Goal: Information Seeking & Learning: Find specific fact

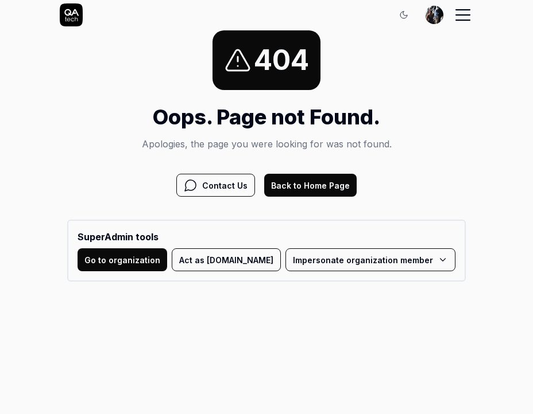
click at [328, 179] on button "Back to Home Page" at bounding box center [310, 185] width 92 height 23
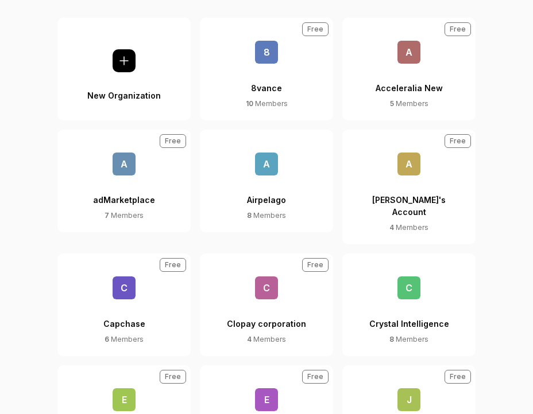
scroll to position [118, 0]
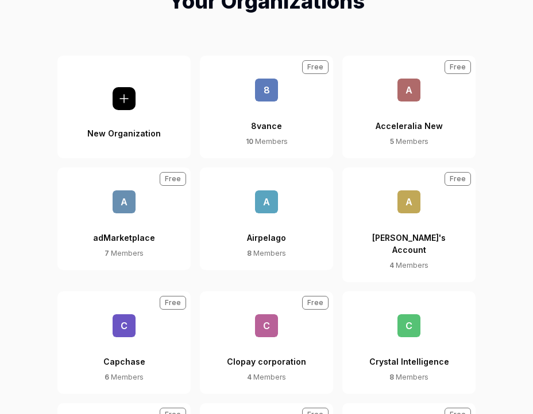
click at [274, 209] on span "A" at bounding box center [266, 202] width 23 height 23
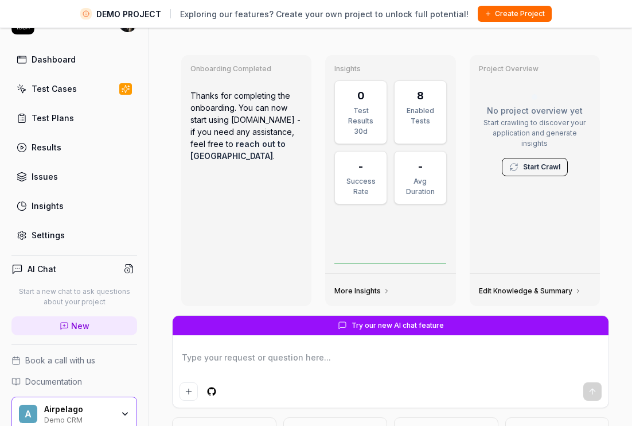
scroll to position [49, 0]
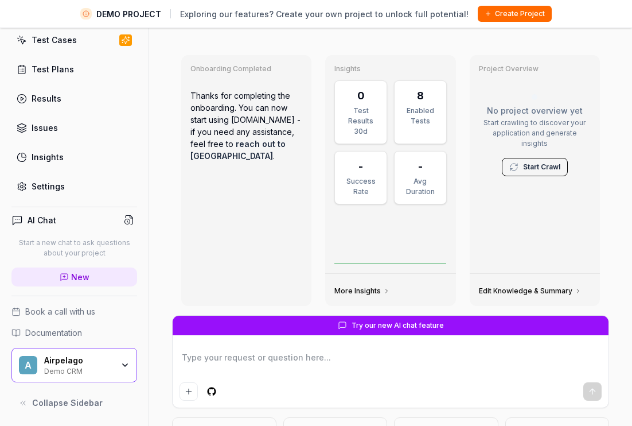
click at [64, 357] on div "Airpelago" at bounding box center [78, 360] width 69 height 10
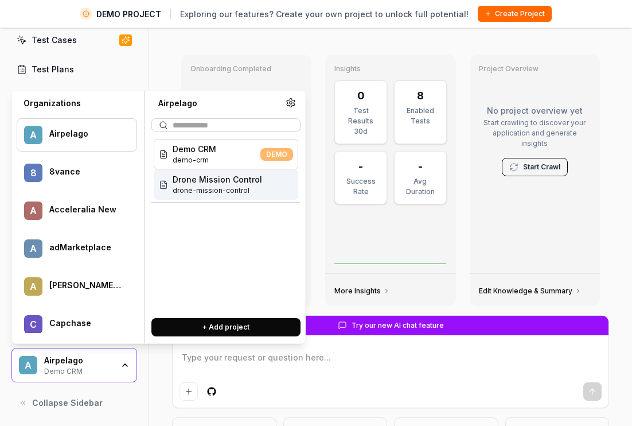
click at [222, 192] on span "drone-mission-control" at bounding box center [218, 190] width 90 height 10
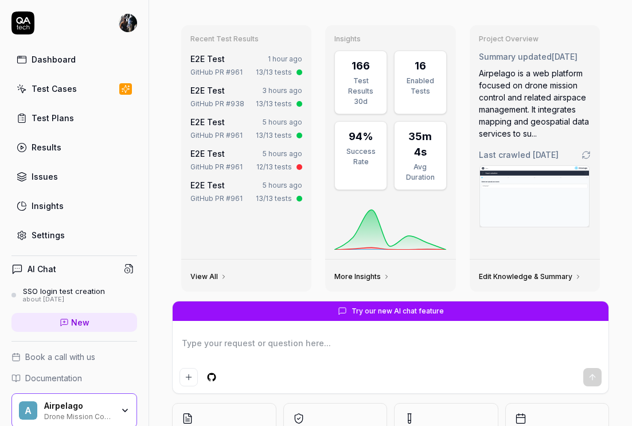
scroll to position [28, 0]
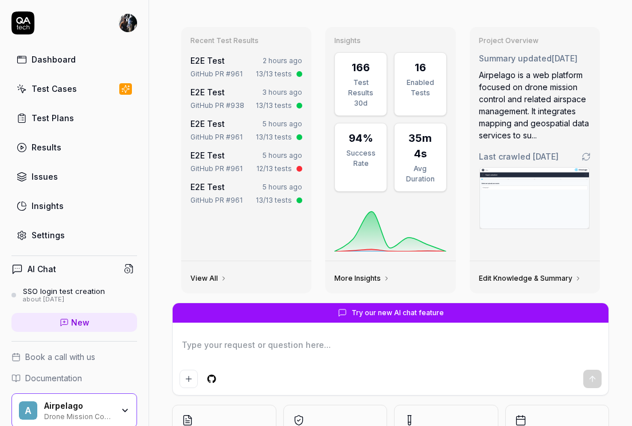
click at [41, 94] on div "Test Cases" at bounding box center [54, 89] width 45 height 12
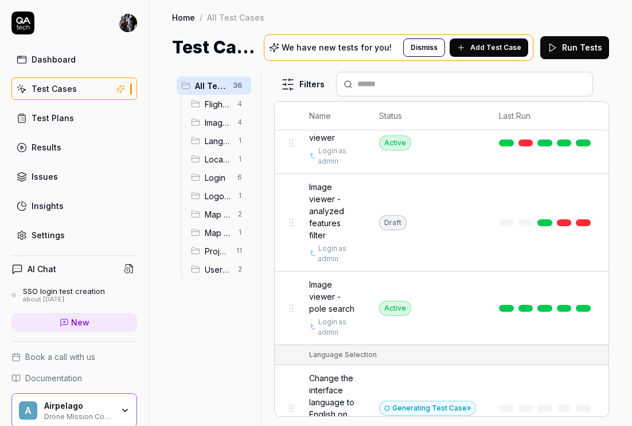
scroll to position [574, 0]
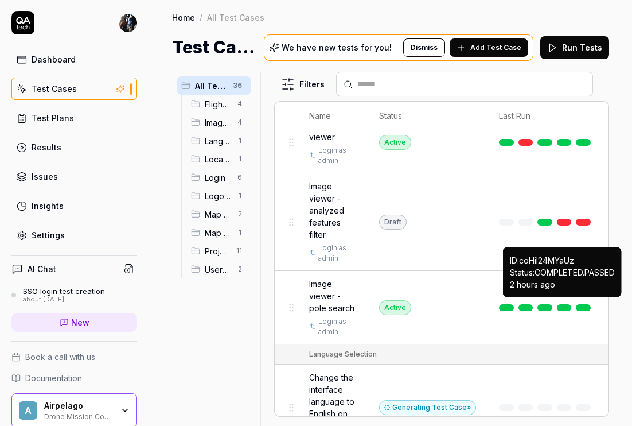
click at [532, 304] on link at bounding box center [583, 307] width 15 height 7
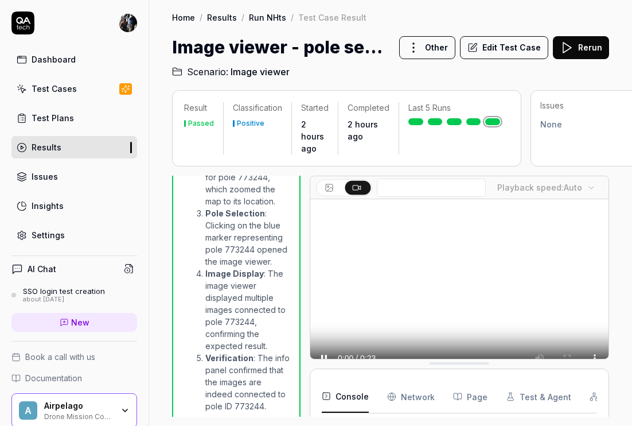
scroll to position [258, 0]
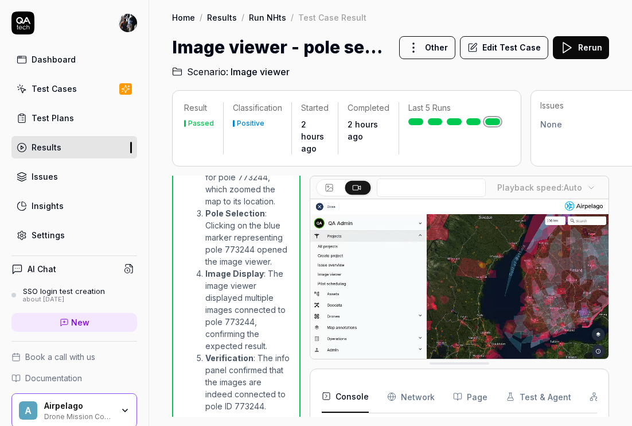
click at [513, 45] on button "Edit Test Case" at bounding box center [504, 47] width 88 height 23
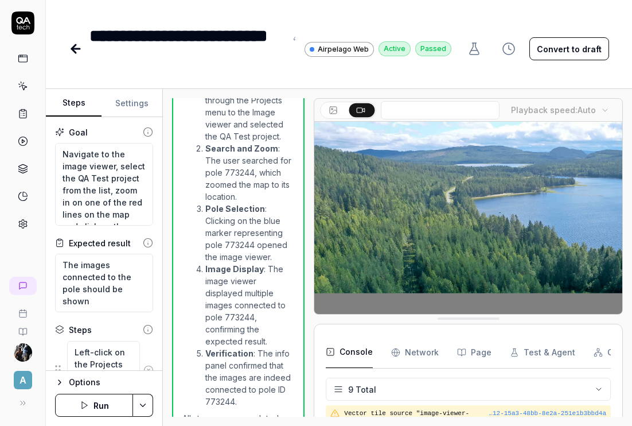
scroll to position [1062, 0]
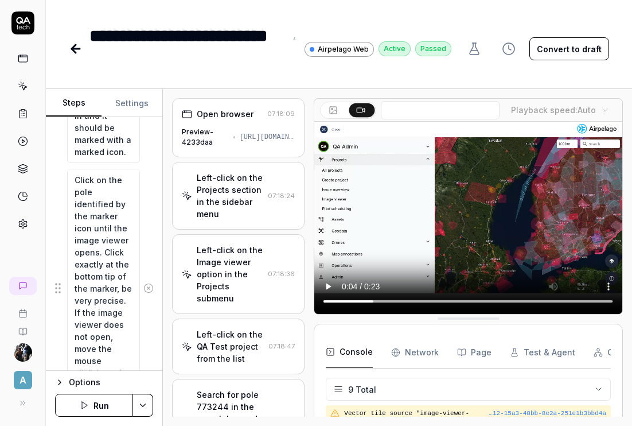
scroll to position [510, 0]
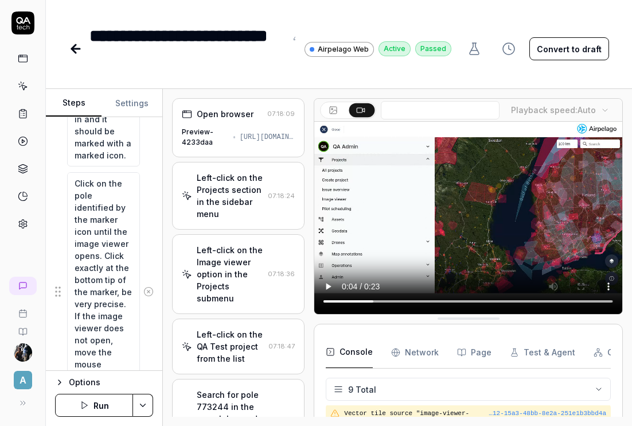
click at [235, 145] on div "Preview-4233daa [URL][DOMAIN_NAME]" at bounding box center [238, 137] width 113 height 21
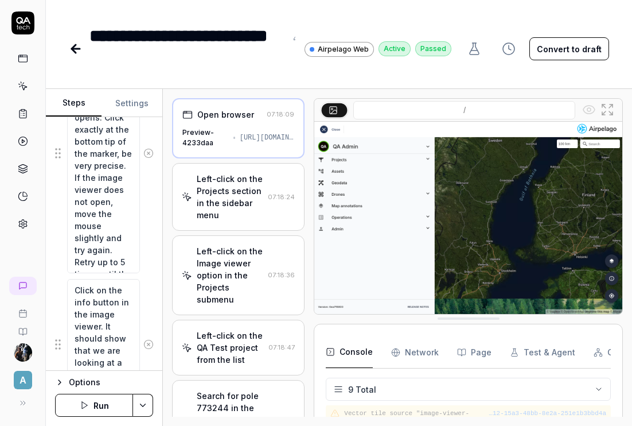
scroll to position [642, 0]
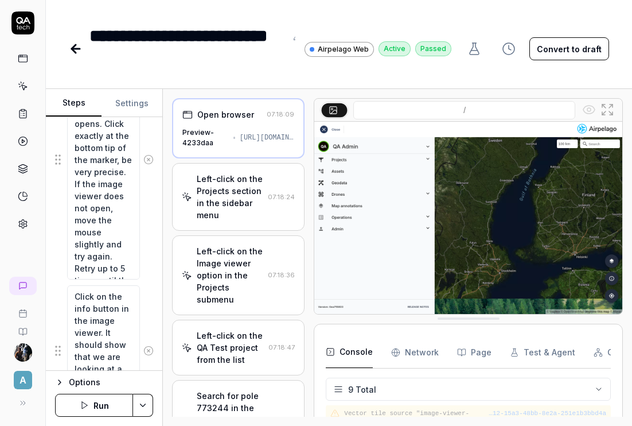
click at [239, 203] on div "Left-click on the Projects section in the sidebar menu" at bounding box center [230, 197] width 67 height 48
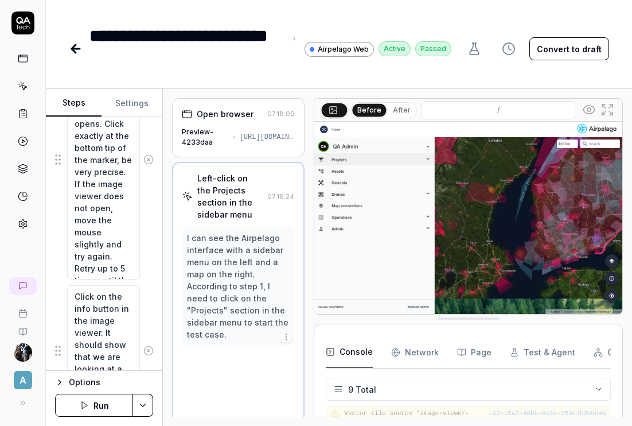
scroll to position [14, 0]
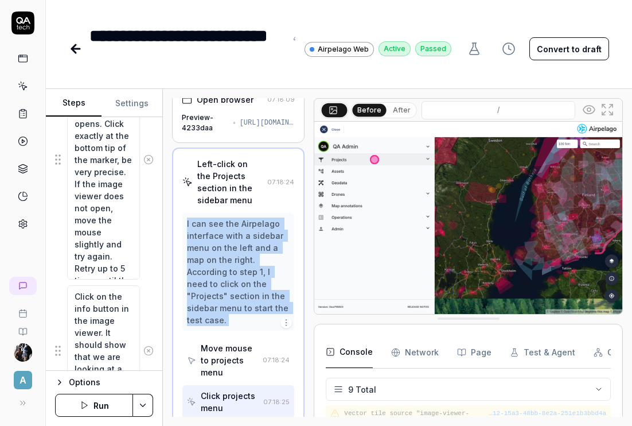
drag, startPoint x: 185, startPoint y: 224, endPoint x: 207, endPoint y: 338, distance: 116.4
click at [207, 338] on div "I can see the Airpelago interface with a sidebar menu on the left and a map on …" at bounding box center [238, 315] width 112 height 205
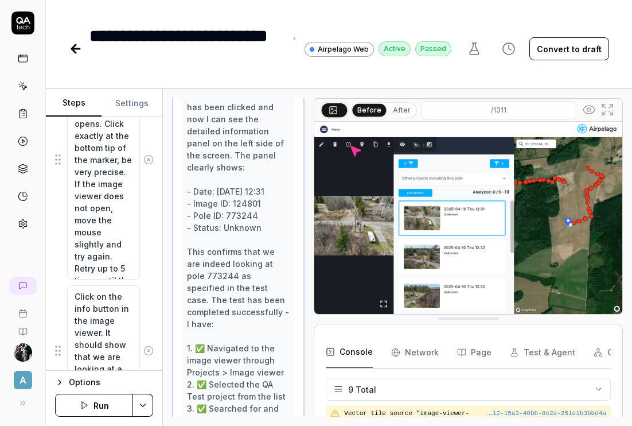
scroll to position [1198, 0]
click at [424, 271] on img at bounding box center [468, 218] width 308 height 192
click at [368, 269] on img at bounding box center [468, 218] width 308 height 192
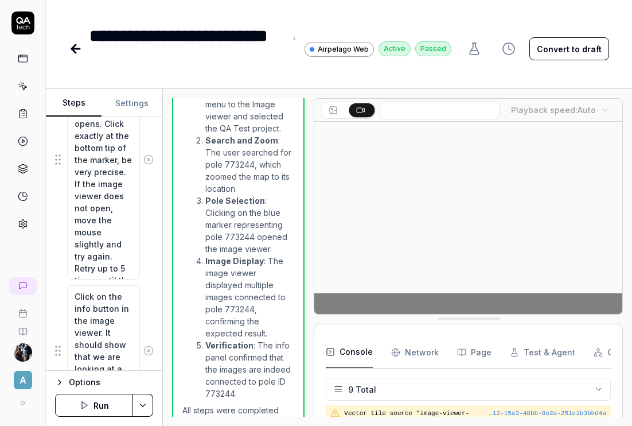
scroll to position [258, 0]
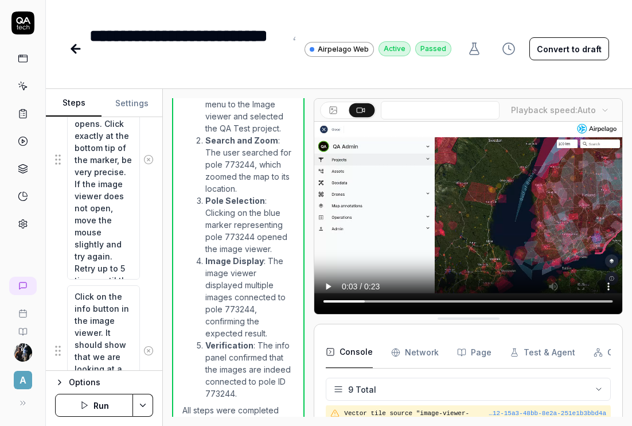
click at [76, 71] on div "**********" at bounding box center [260, 49] width 383 height 52
click at [13, 244] on div "A" at bounding box center [23, 213] width 46 height 426
click at [20, 227] on icon at bounding box center [23, 224] width 8 height 9
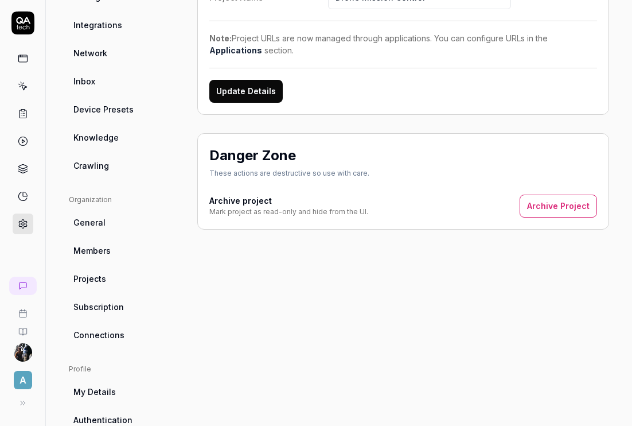
scroll to position [149, 0]
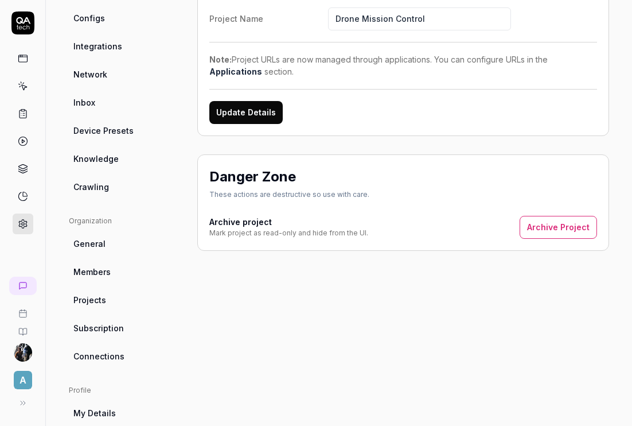
click at [105, 185] on span "Crawling" at bounding box center [91, 187] width 36 height 12
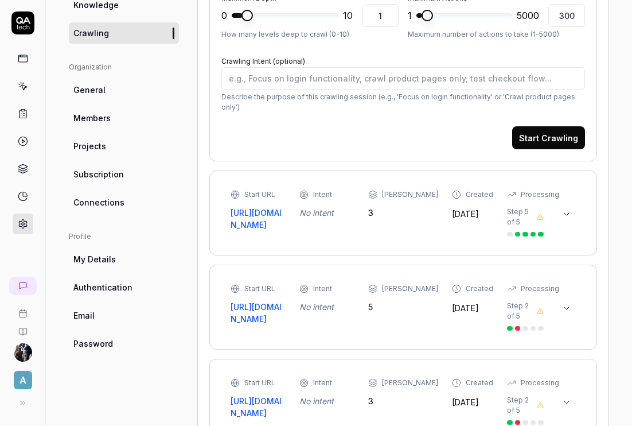
scroll to position [319, 0]
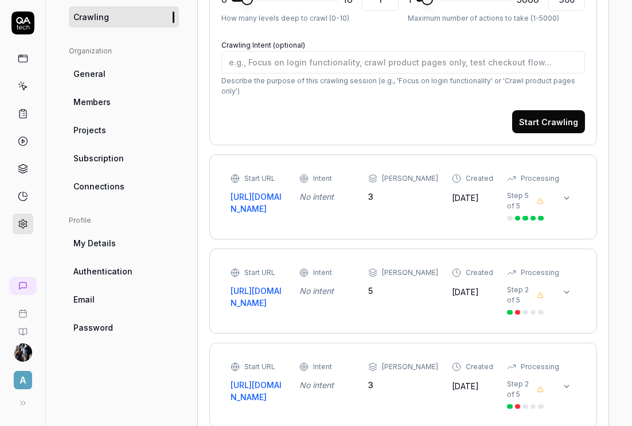
click at [532, 193] on icon at bounding box center [566, 197] width 9 height 9
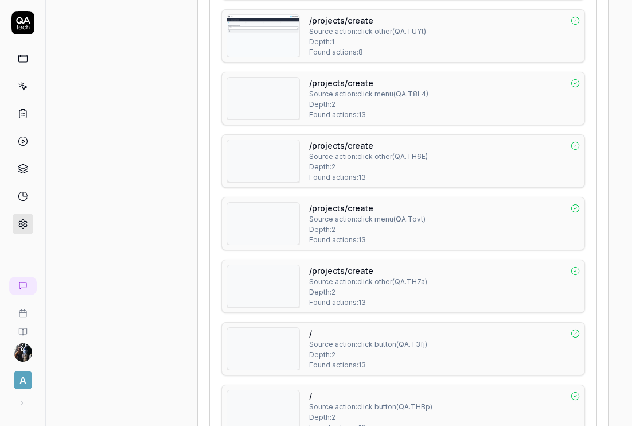
scroll to position [752, 0]
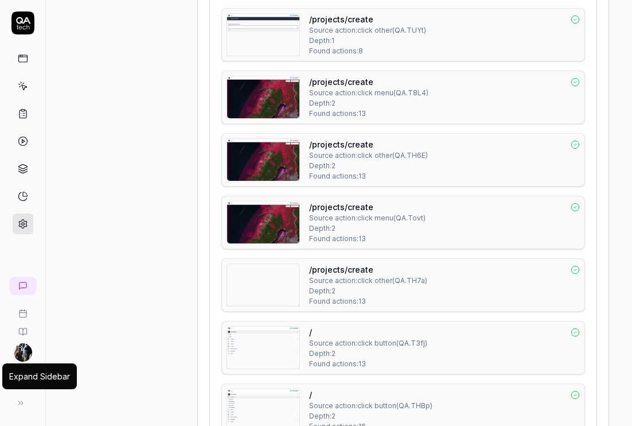
click at [22, 401] on icon at bounding box center [20, 402] width 9 height 9
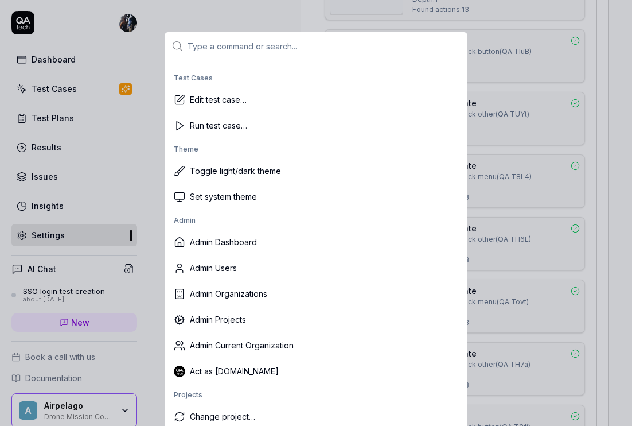
scroll to position [239, 0]
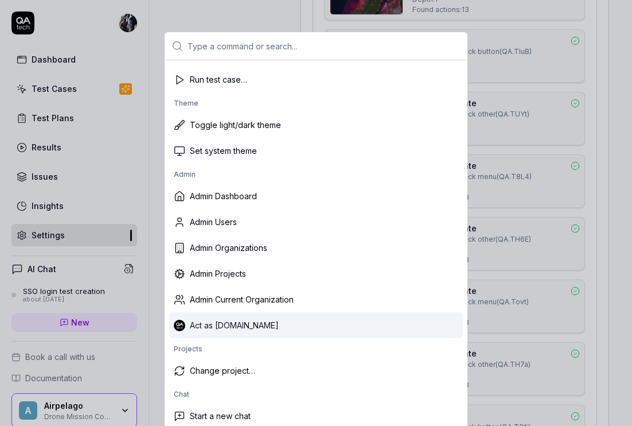
click at [228, 324] on div "Act as [DOMAIN_NAME]" at bounding box center [316, 325] width 294 height 26
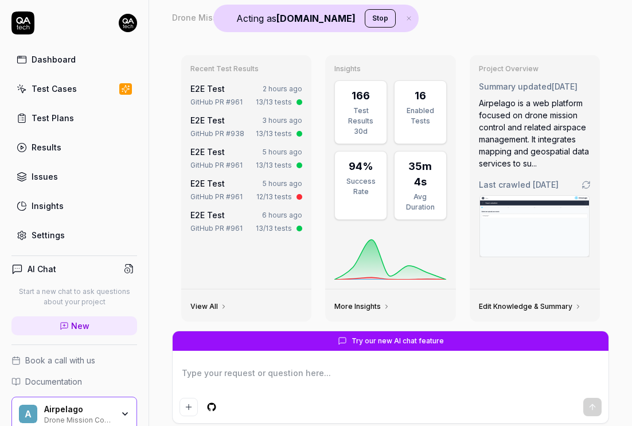
click at [125, 413] on icon "button" at bounding box center [125, 413] width 9 height 9
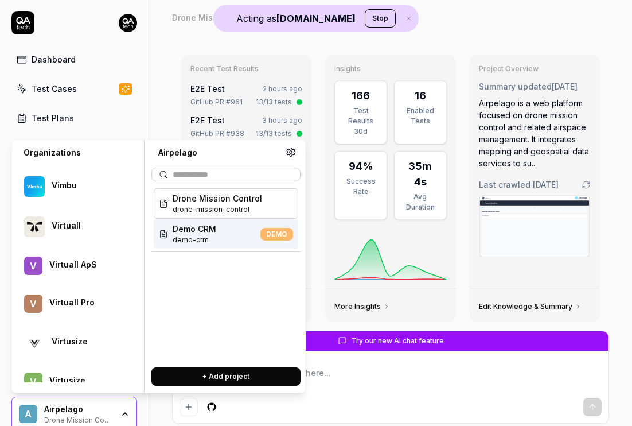
scroll to position [59510, 0]
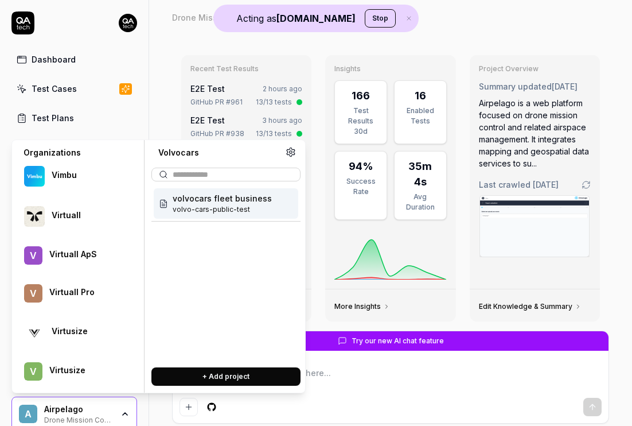
click at [234, 204] on div "Web app web-app" at bounding box center [226, 203] width 145 height 30
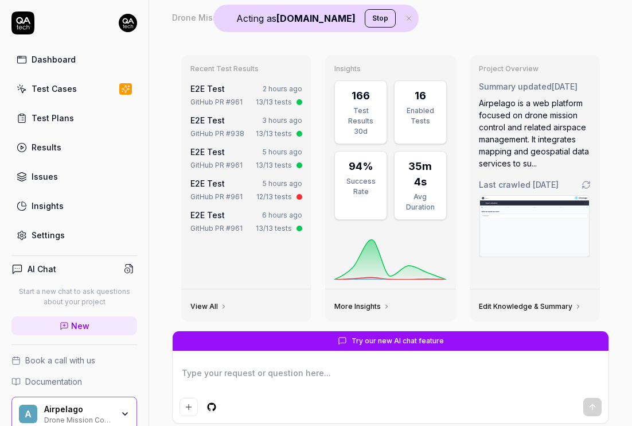
scroll to position [6, 0]
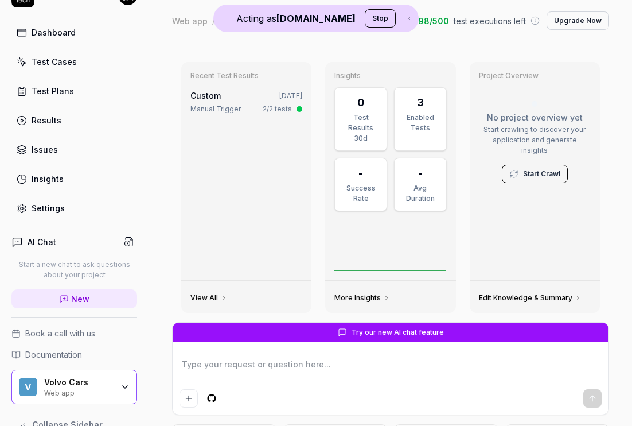
scroll to position [40, 0]
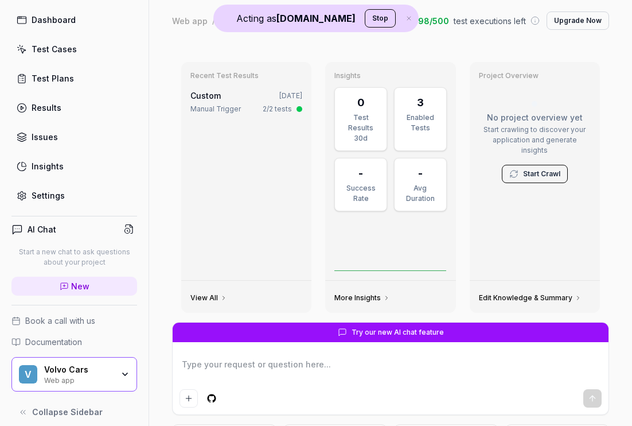
click at [44, 196] on div "Settings" at bounding box center [48, 195] width 33 height 12
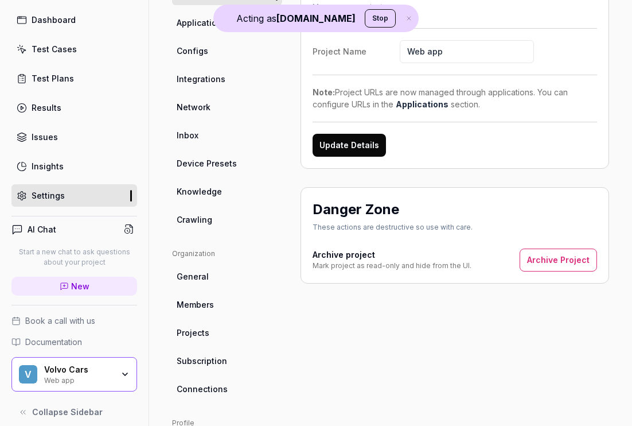
scroll to position [127, 0]
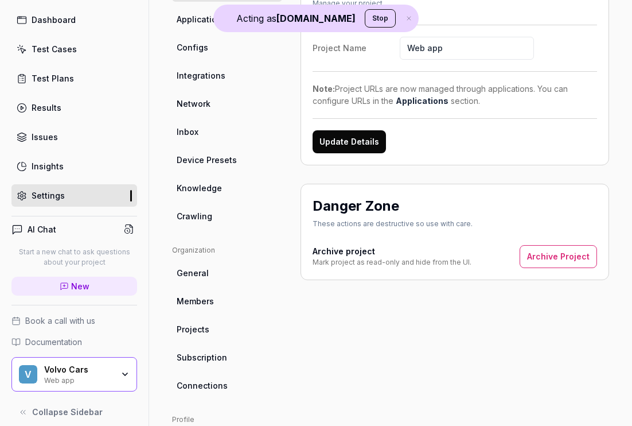
click at [197, 302] on span "Members" at bounding box center [195, 301] width 37 height 12
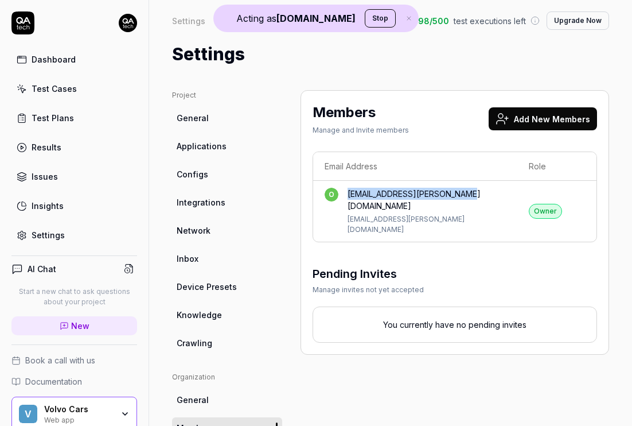
drag, startPoint x: 349, startPoint y: 195, endPoint x: 469, endPoint y: 196, distance: 120.5
click at [469, 196] on div "o [EMAIL_ADDRESS][PERSON_NAME][DOMAIN_NAME] [DOMAIN_NAME][EMAIL_ADDRESS][PERSON…" at bounding box center [415, 211] width 181 height 47
copy div "[EMAIL_ADDRESS][PERSON_NAME][DOMAIN_NAME]"
click at [123, 406] on div "V Volvo Cars Web app" at bounding box center [74, 414] width 126 height 34
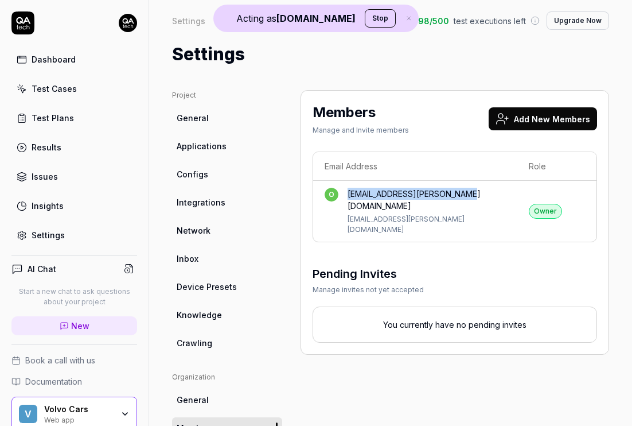
click at [123, 406] on div "V Volvo Cars Web app" at bounding box center [74, 414] width 126 height 34
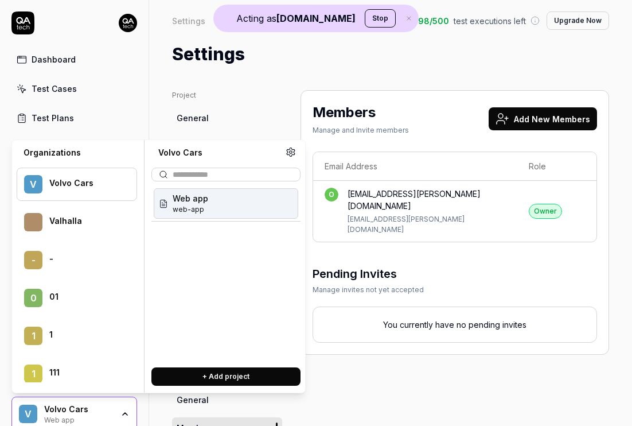
scroll to position [59492, 0]
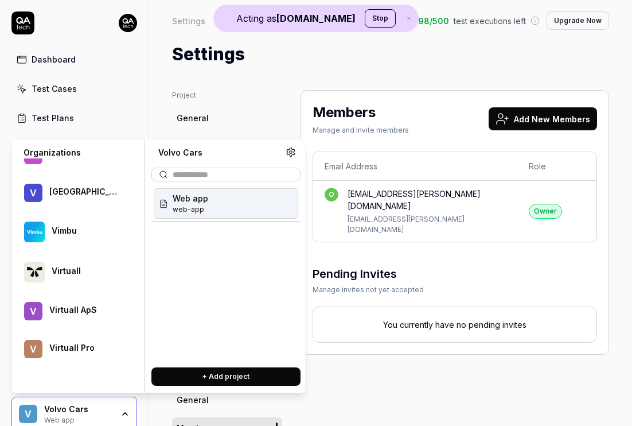
click at [244, 211] on span "volvo-cars-public-test" at bounding box center [222, 209] width 99 height 10
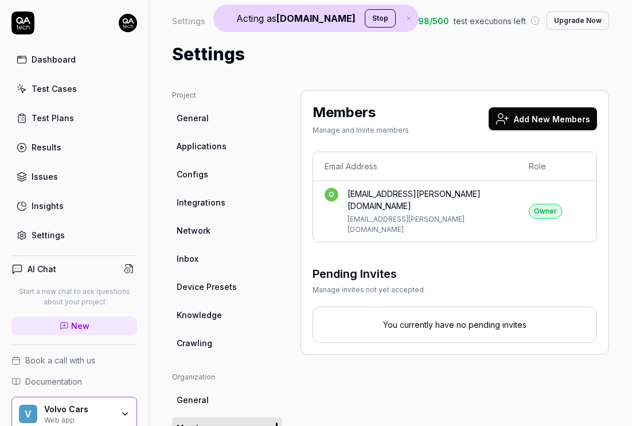
scroll to position [6, 0]
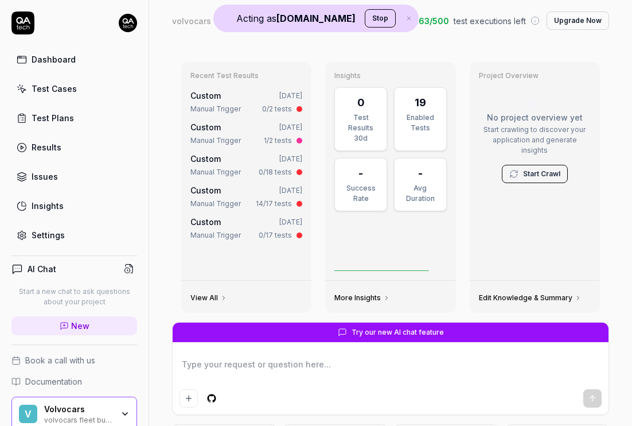
click at [63, 233] on link "Settings" at bounding box center [74, 235] width 126 height 22
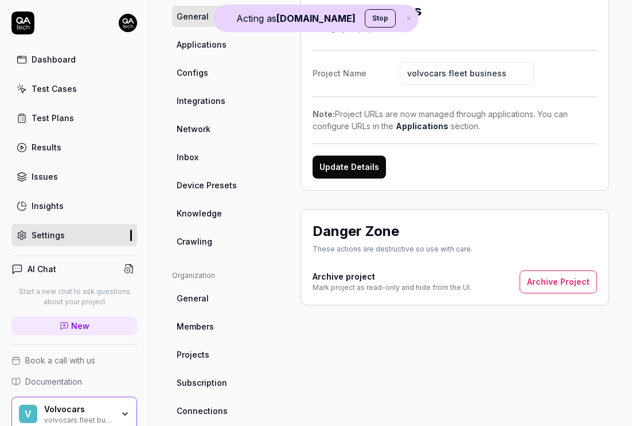
scroll to position [108, 0]
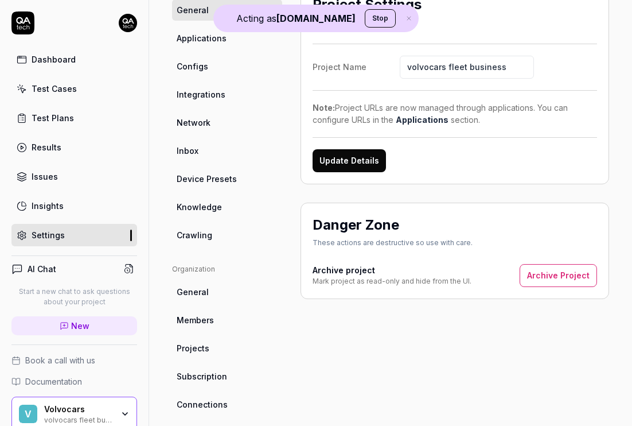
click at [203, 314] on span "Members" at bounding box center [195, 320] width 37 height 12
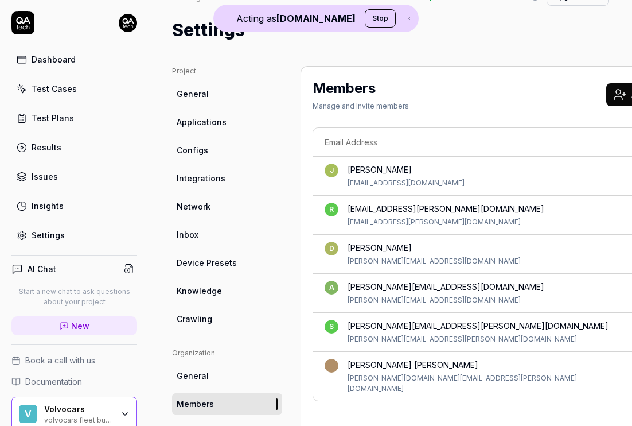
scroll to position [36, 0]
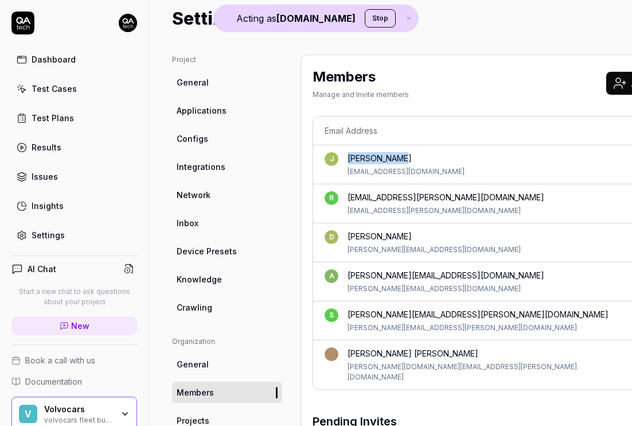
drag, startPoint x: 399, startPoint y: 157, endPoint x: 334, endPoint y: 162, distance: 65.6
click at [334, 162] on div "[PERSON_NAME] [PERSON_NAME][EMAIL_ADDRESS][DOMAIN_NAME]" at bounding box center [471, 164] width 293 height 25
copy div "[PERSON_NAME]"
click at [390, 348] on div "[PERSON_NAME] [PERSON_NAME]" at bounding box center [483, 353] width 270 height 12
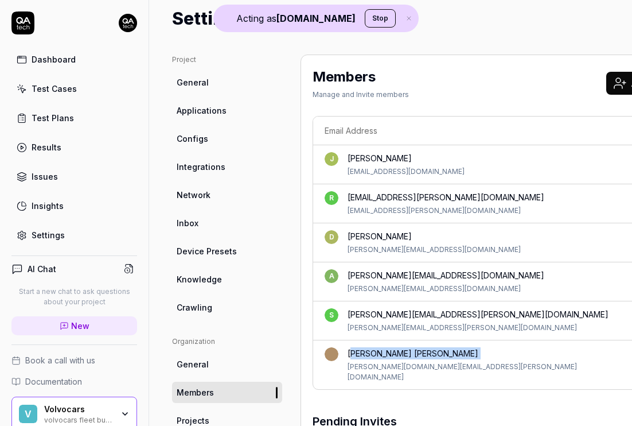
click at [390, 348] on div "[PERSON_NAME] [PERSON_NAME]" at bounding box center [483, 353] width 270 height 12
copy div "[PERSON_NAME] [PERSON_NAME]"
click at [391, 273] on div "[PERSON_NAME][EMAIL_ADDRESS][DOMAIN_NAME]" at bounding box center [446, 275] width 197 height 12
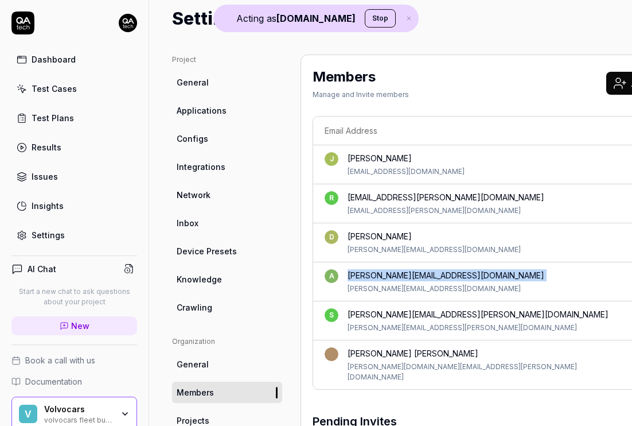
click at [391, 273] on div "[PERSON_NAME][EMAIL_ADDRESS][DOMAIN_NAME]" at bounding box center [446, 275] width 197 height 12
copy div "[PERSON_NAME][EMAIL_ADDRESS][DOMAIN_NAME]"
click at [384, 311] on div "[PERSON_NAME][EMAIL_ADDRESS][PERSON_NAME][DOMAIN_NAME]" at bounding box center [478, 314] width 261 height 12
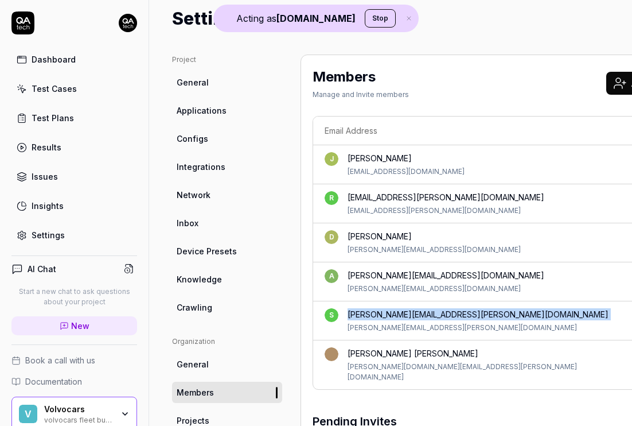
click at [384, 311] on div "[PERSON_NAME][EMAIL_ADDRESS][PERSON_NAME][DOMAIN_NAME]" at bounding box center [478, 314] width 261 height 12
copy div "[PERSON_NAME][EMAIL_ADDRESS][PERSON_NAME][DOMAIN_NAME]"
click at [121, 410] on icon "button" at bounding box center [125, 413] width 9 height 9
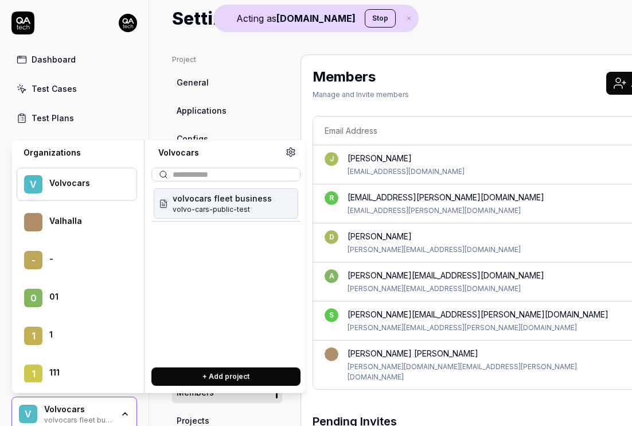
click at [274, 89] on link "General" at bounding box center [227, 82] width 110 height 21
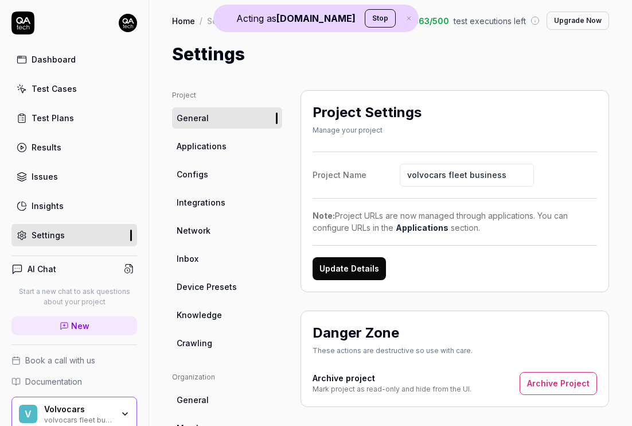
click at [39, 61] on div "Dashboard" at bounding box center [54, 59] width 44 height 12
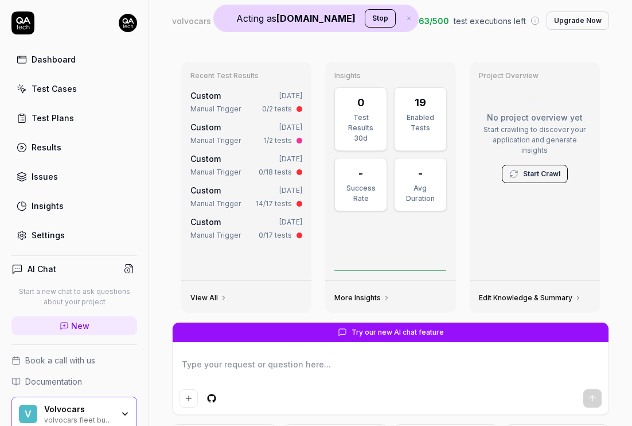
scroll to position [34, 0]
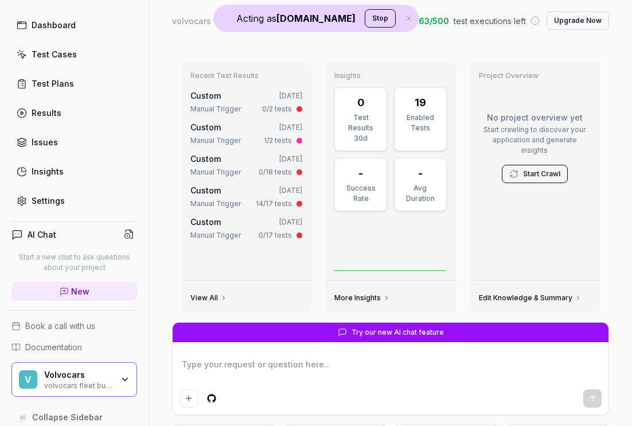
click at [121, 374] on div "V Volvocars volvocars fleet business" at bounding box center [74, 379] width 126 height 34
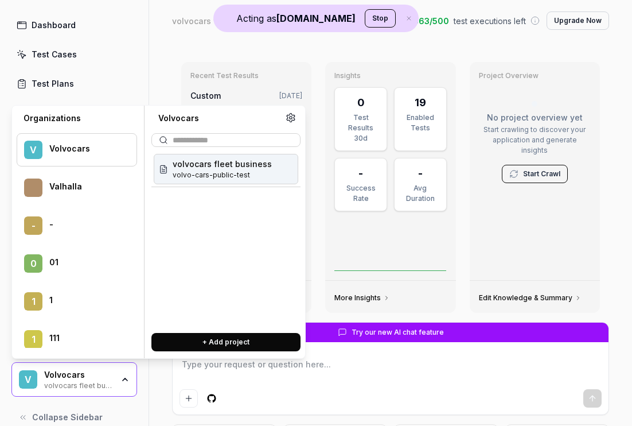
click at [220, 171] on span "volvo-cars-public-test" at bounding box center [222, 175] width 99 height 10
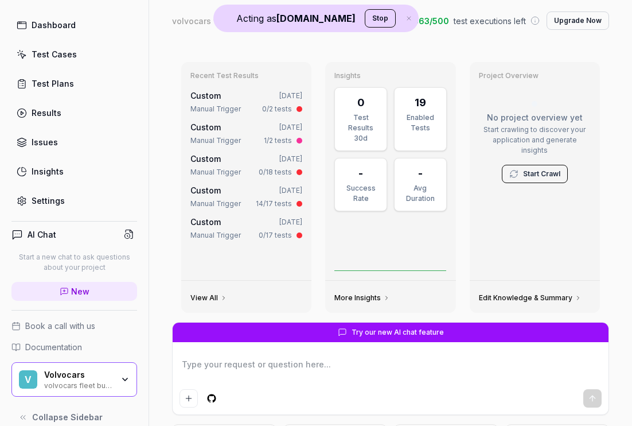
scroll to position [0, 0]
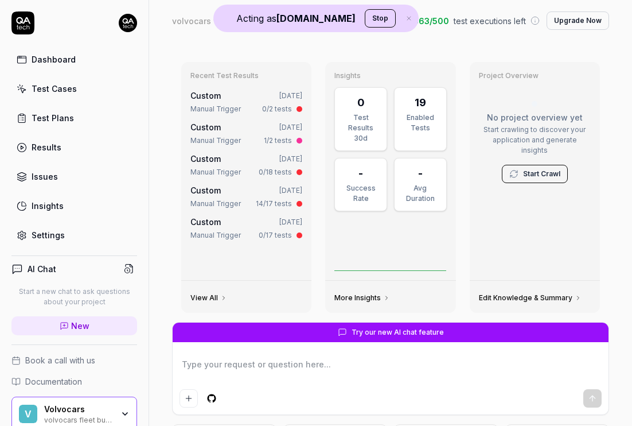
click at [64, 236] on link "Settings" at bounding box center [74, 235] width 126 height 22
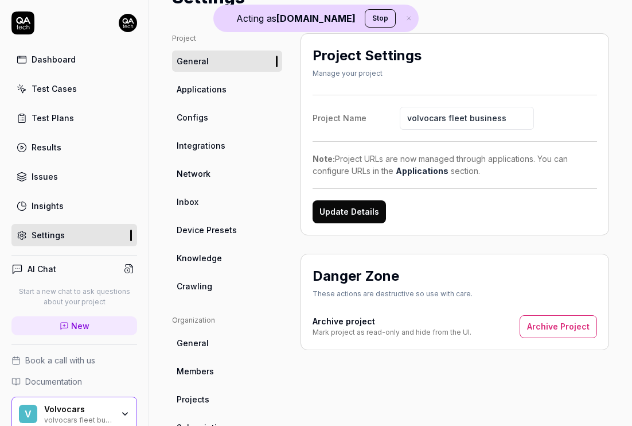
scroll to position [59, 0]
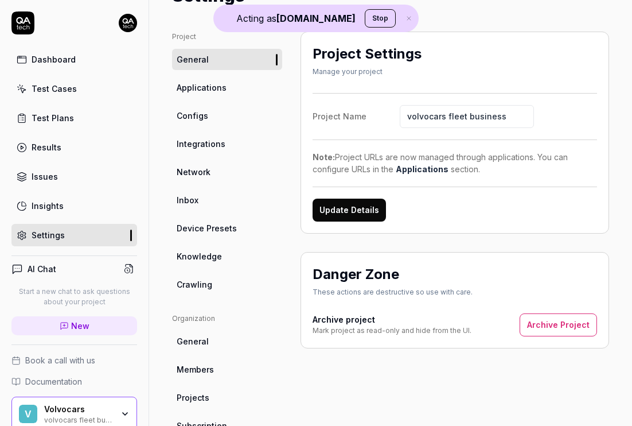
click at [211, 283] on span "Crawling" at bounding box center [195, 284] width 36 height 12
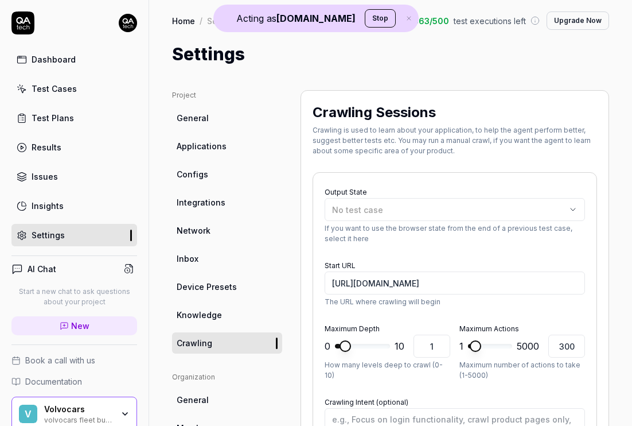
click at [50, 60] on div "Dashboard" at bounding box center [54, 59] width 44 height 12
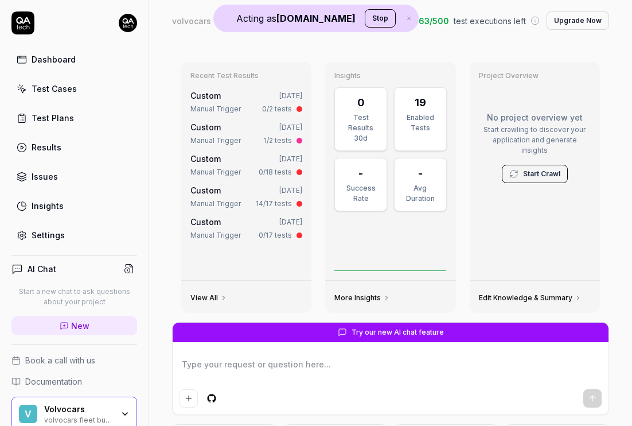
type textarea "*"
click at [63, 171] on link "Issues" at bounding box center [74, 176] width 126 height 22
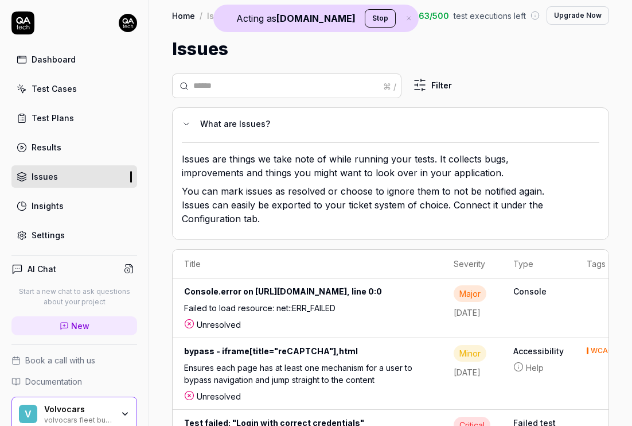
scroll to position [10, 0]
